Goal: Information Seeking & Learning: Learn about a topic

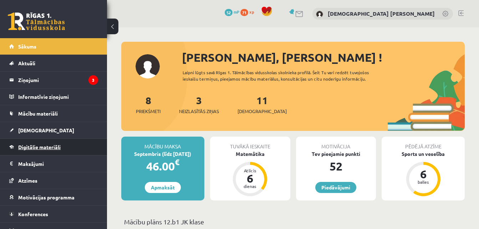
click at [43, 151] on link "Digitālie materiāli" at bounding box center [53, 147] width 89 height 16
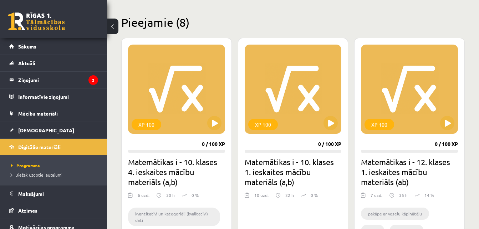
scroll to position [180, 0]
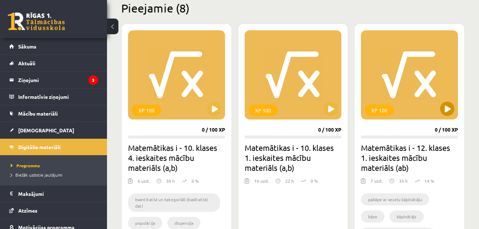
click at [442, 103] on div "XP 100" at bounding box center [409, 74] width 97 height 89
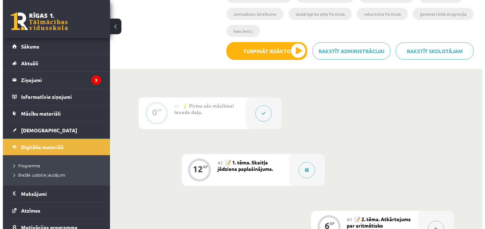
scroll to position [160, 0]
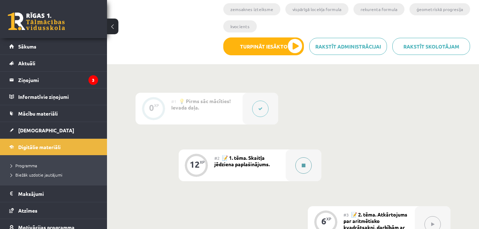
click at [303, 163] on button at bounding box center [304, 165] width 16 height 16
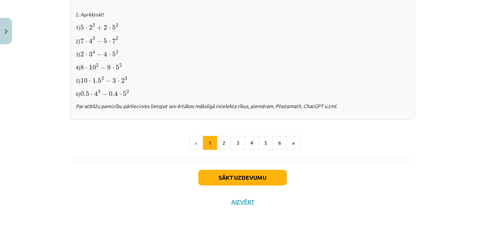
scroll to position [785, 0]
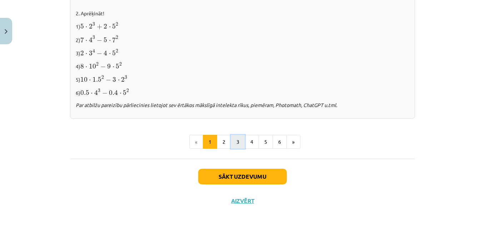
click at [235, 145] on button "3" at bounding box center [238, 142] width 14 height 14
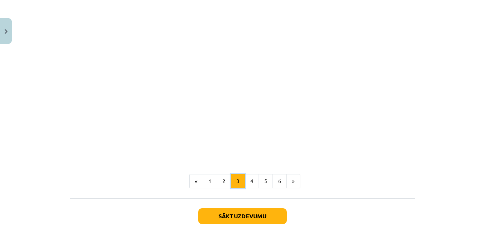
scroll to position [632, 0]
click at [248, 181] on button "4" at bounding box center [252, 181] width 14 height 14
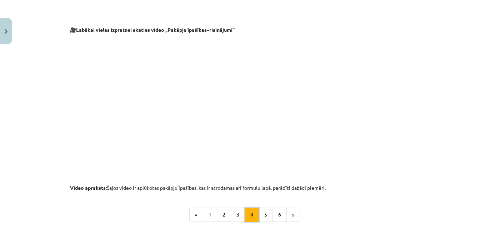
scroll to position [709, 0]
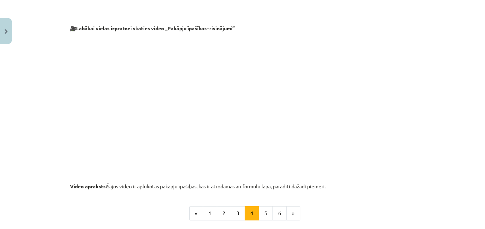
click at [55, 126] on div "Mācību tēma: Matemātikas i - 12. klases 1. ieskaites mācību materiāls (ab) #2 📝…" at bounding box center [242, 114] width 485 height 229
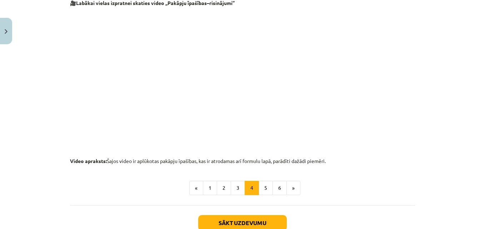
scroll to position [745, 0]
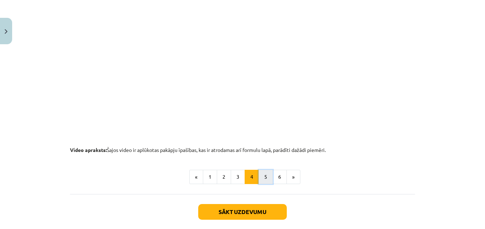
click at [267, 176] on button "5" at bounding box center [265, 177] width 14 height 14
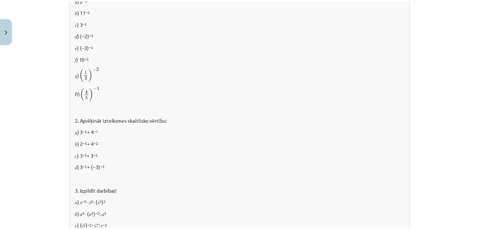
scroll to position [498, 0]
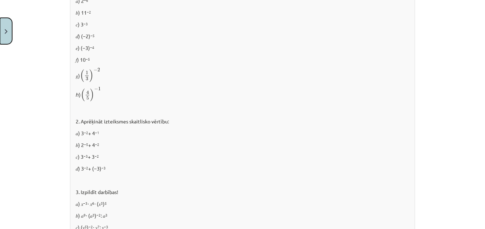
click at [6, 33] on img "Close" at bounding box center [6, 31] width 3 height 5
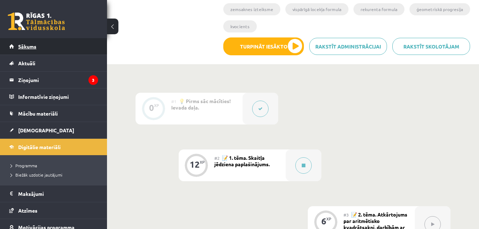
click at [69, 52] on link "Sākums" at bounding box center [53, 46] width 89 height 16
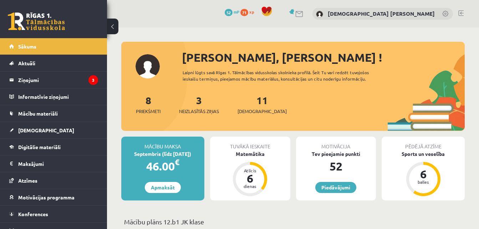
click at [462, 11] on link at bounding box center [461, 13] width 5 height 6
